Goal: Use online tool/utility: Use online tool/utility

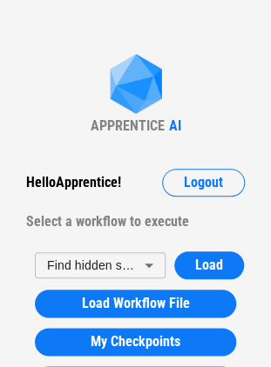
click at [242, 317] on div "Find hidden sheet workflow * ​ Load Load Workflow File My Checkpoints Recordings" at bounding box center [135, 323] width 253 height 160
